Goal: Contribute content

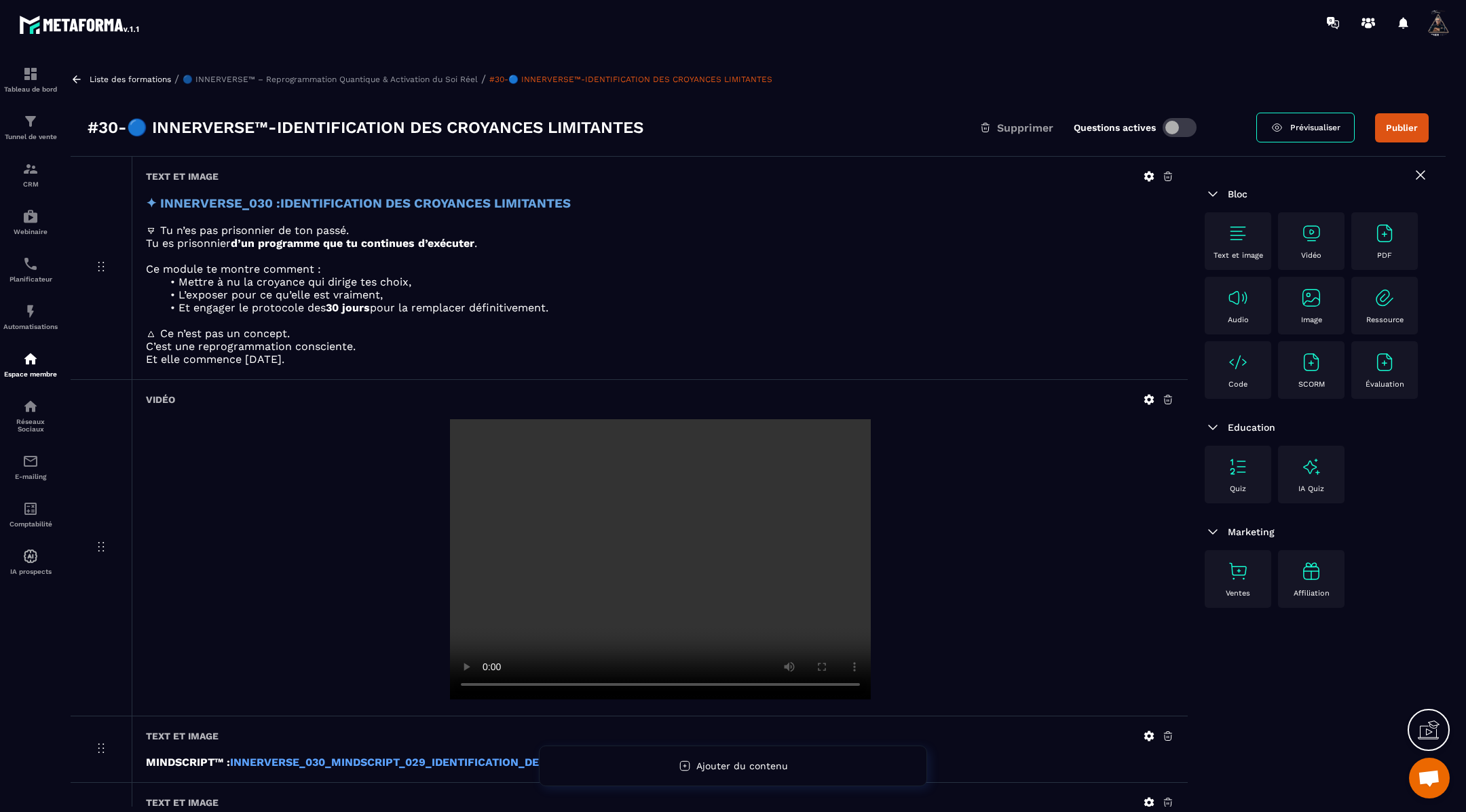
click at [1144, 398] on icon at bounding box center [1149, 399] width 12 height 12
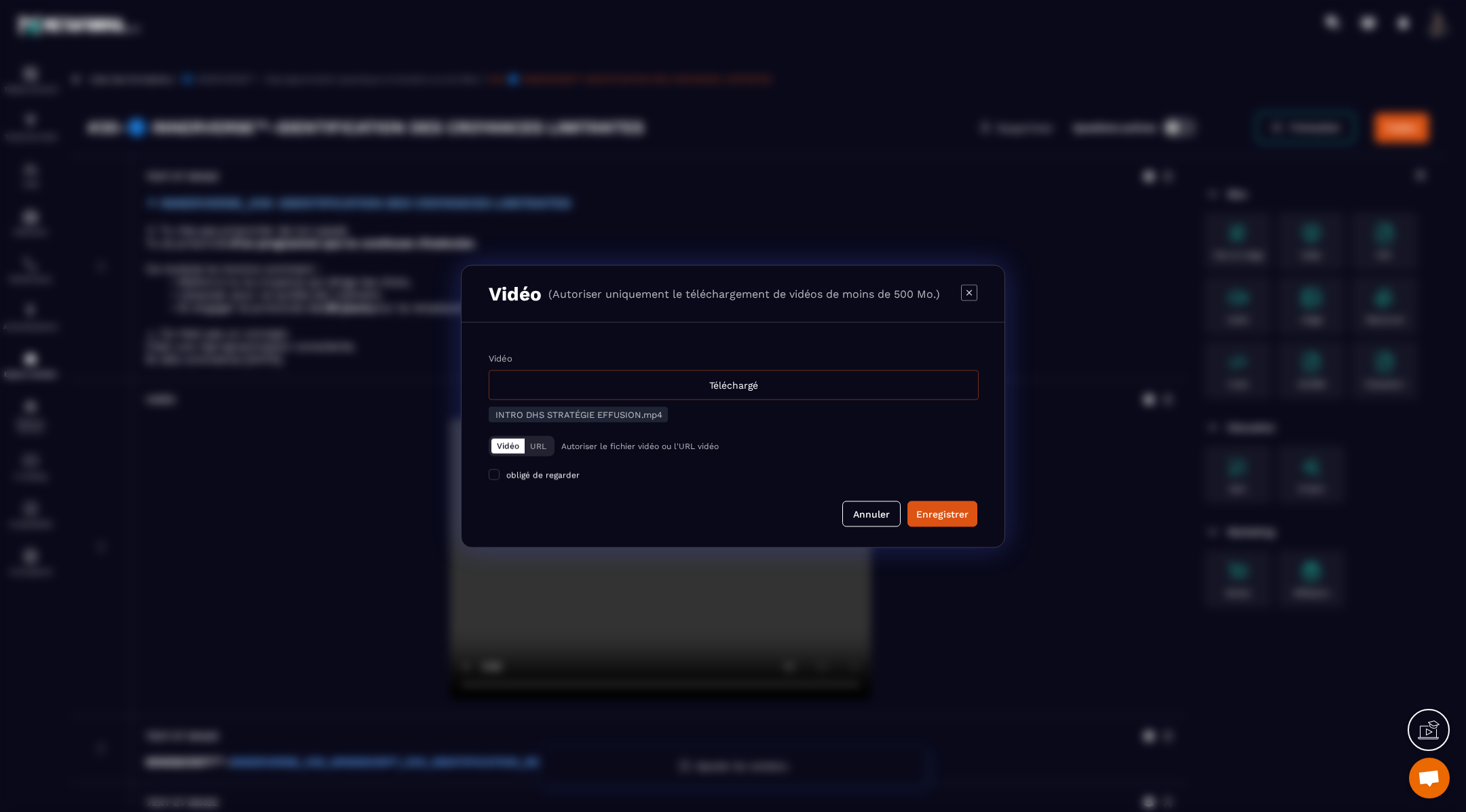
click at [765, 385] on div "Téléchargé" at bounding box center [734, 385] width 490 height 30
click at [0, 0] on input "Vidéo Téléchargé" at bounding box center [0, 0] width 0 height 0
click at [937, 512] on div "Enregistrer" at bounding box center [942, 513] width 52 height 14
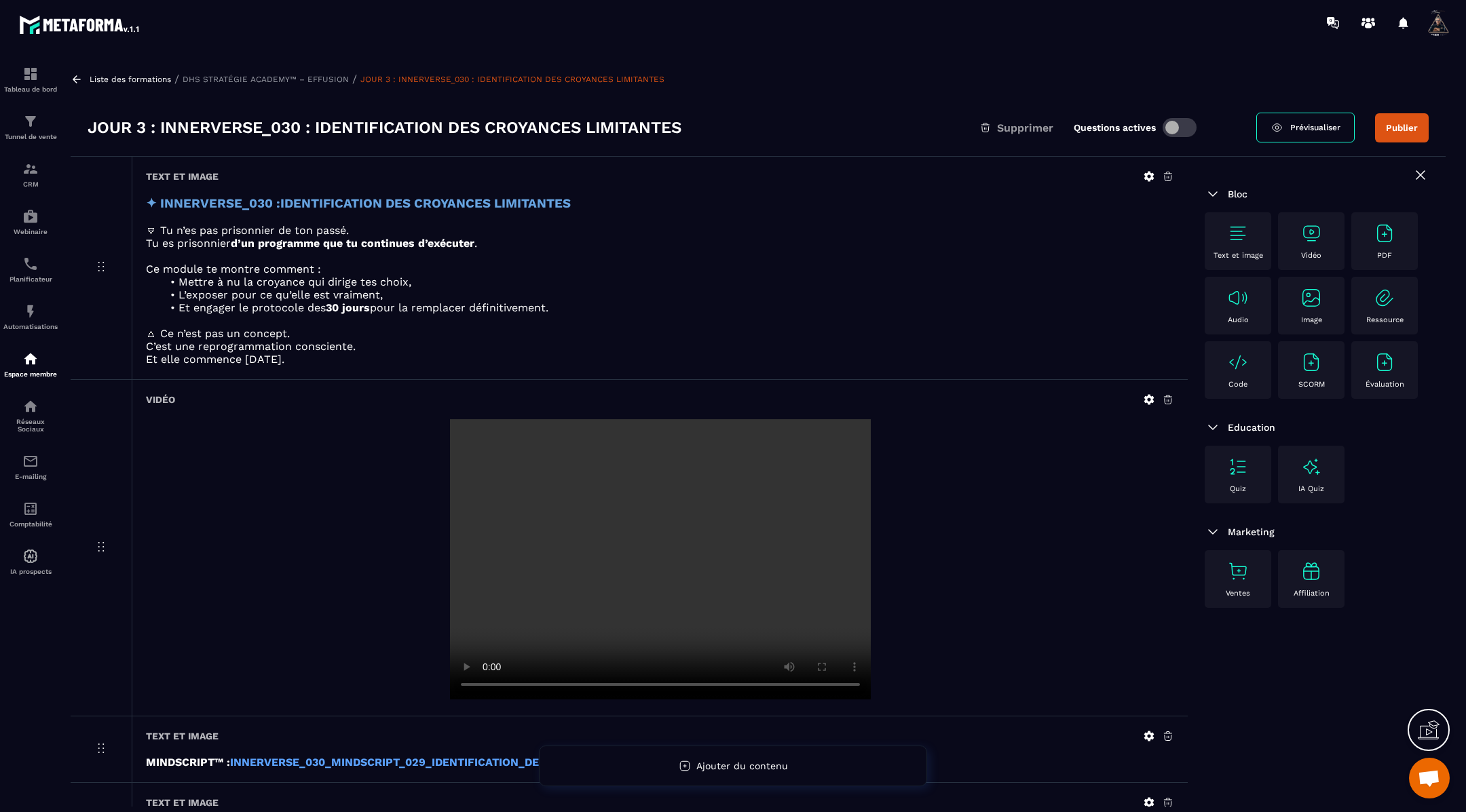
click at [1148, 397] on icon at bounding box center [1149, 399] width 12 height 12
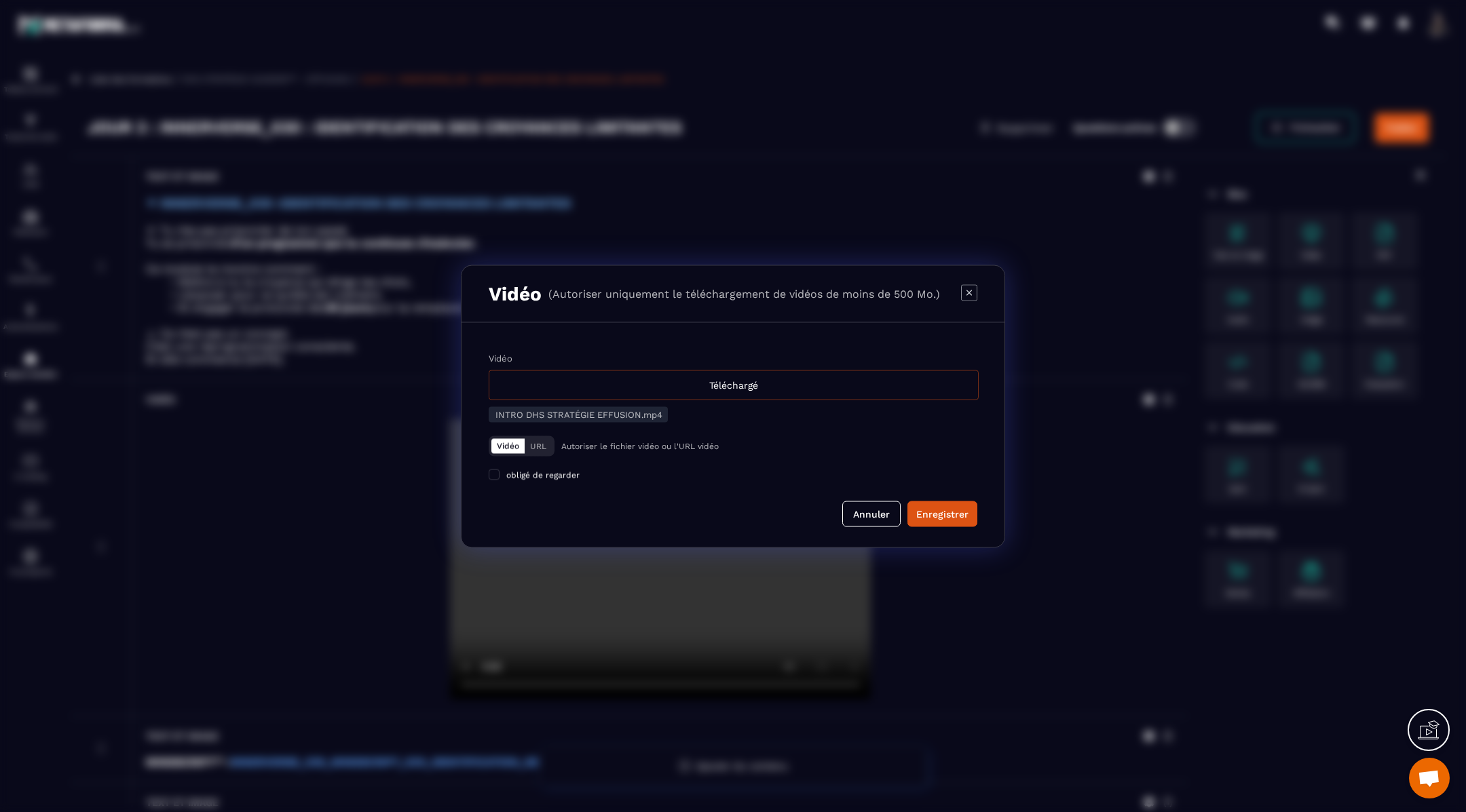
click at [617, 389] on div "Téléchargé" at bounding box center [734, 385] width 490 height 30
click at [0, 0] on input "Vidéo Téléchargé" at bounding box center [0, 0] width 0 height 0
click at [940, 512] on div "Enregistrer" at bounding box center [942, 513] width 52 height 14
